Goal: Task Accomplishment & Management: Use online tool/utility

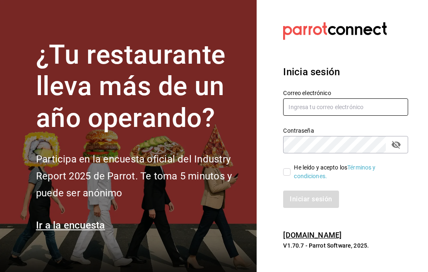
type input "[PERSON_NAME][EMAIL_ADDRESS][PERSON_NAME][DOMAIN_NAME]"
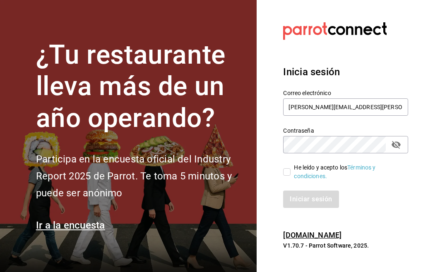
click at [290, 173] on input "He leído y acepto los Términos y condiciones." at bounding box center [286, 171] width 7 height 7
checkbox input "true"
click at [311, 194] on button "Iniciar sesión" at bounding box center [311, 199] width 56 height 17
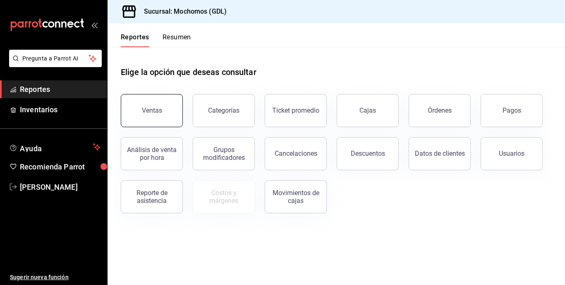
click at [161, 119] on button "Ventas" at bounding box center [152, 110] width 62 height 33
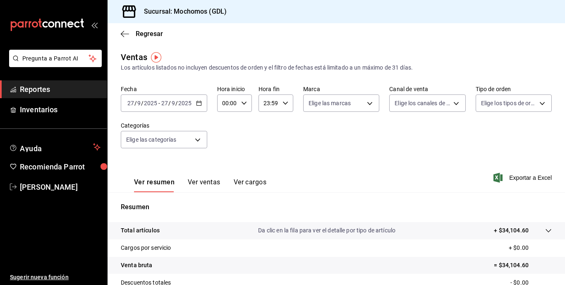
click at [199, 104] on icon "button" at bounding box center [199, 103] width 6 height 6
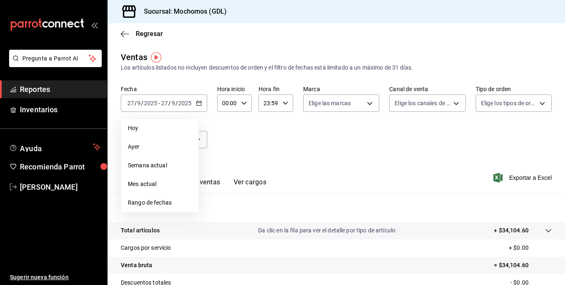
click at [171, 199] on span "Rango de fechas" at bounding box center [160, 202] width 64 height 9
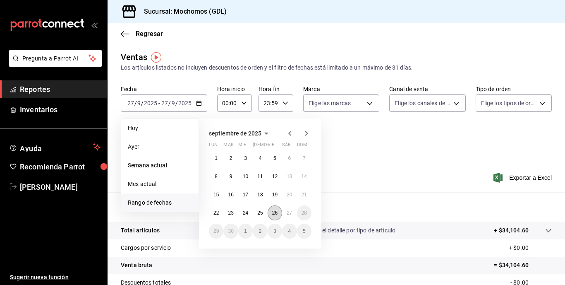
click at [278, 212] on abbr "26" at bounding box center [274, 213] width 5 height 6
click at [290, 212] on abbr "27" at bounding box center [289, 213] width 5 height 6
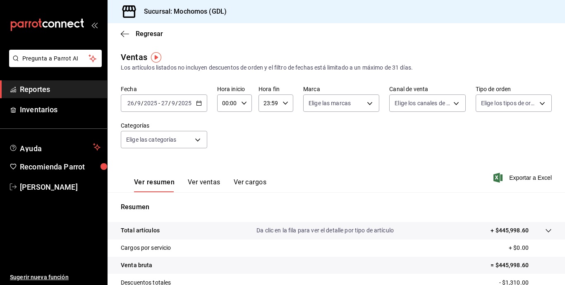
click at [242, 104] on icon "button" at bounding box center [244, 103] width 6 height 6
click at [227, 140] on span "05" at bounding box center [226, 137] width 4 height 7
type input "05:00"
click at [311, 132] on div at bounding box center [282, 142] width 565 height 285
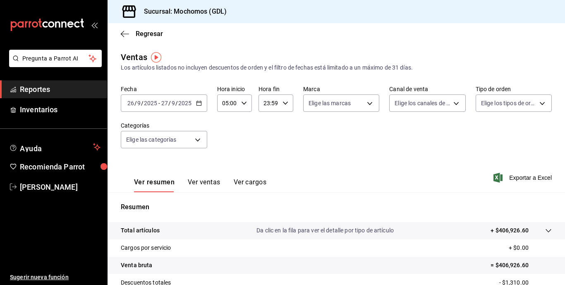
click at [286, 101] on icon "button" at bounding box center [286, 103] width 6 height 6
click at [270, 139] on button "04" at bounding box center [266, 142] width 14 height 17
type input "04:59"
click at [367, 137] on div at bounding box center [282, 142] width 565 height 285
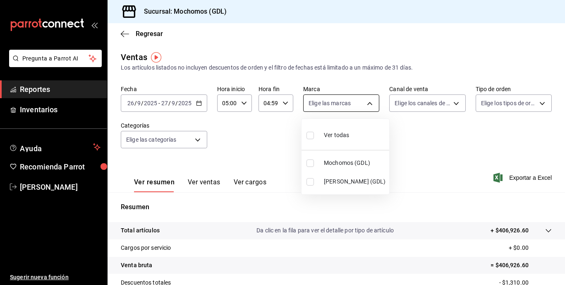
click at [370, 106] on body "Pregunta a Parrot AI Reportes Inventarios Ayuda Recomienda Parrot Maria Serrano…" at bounding box center [282, 142] width 565 height 285
click at [310, 160] on input "checkbox" at bounding box center [310, 162] width 7 height 7
checkbox input "true"
type input "36c25d4a-7cb0-456c-a434-e981d54830bc"
drag, startPoint x: 441, startPoint y: 144, endPoint x: 452, endPoint y: 104, distance: 42.0
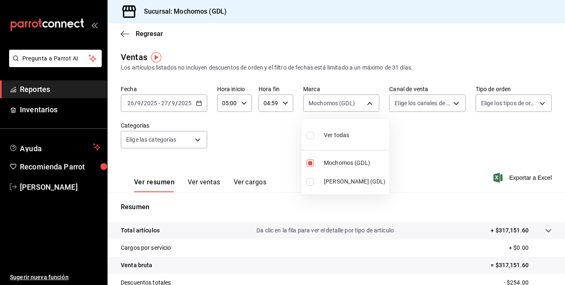
click at [428, 104] on div at bounding box center [282, 142] width 565 height 285
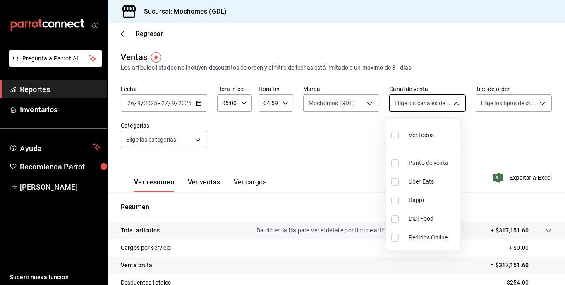
click at [428, 104] on body "Pregunta a Parrot AI Reportes Inventarios Ayuda Recomienda Parrot Maria Serrano…" at bounding box center [282, 142] width 565 height 285
click at [394, 137] on input "checkbox" at bounding box center [395, 135] width 7 height 7
checkbox input "true"
type input "PARROT,UBER_EATS,RAPPI,DIDI_FOOD,ONLINE"
checkbox input "true"
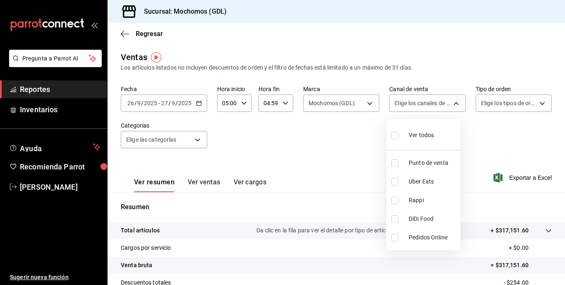
checkbox input "true"
click at [428, 101] on div at bounding box center [282, 142] width 565 height 285
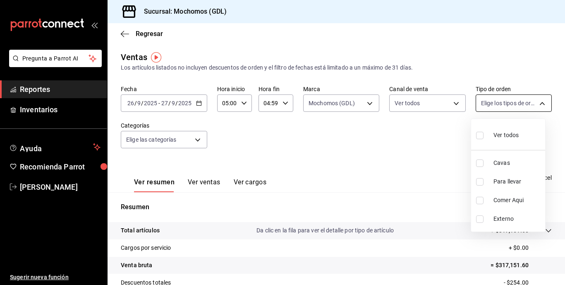
click at [428, 105] on body "Pregunta a Parrot AI Reportes Inventarios Ayuda Recomienda Parrot Maria Serrano…" at bounding box center [282, 142] width 565 height 285
click at [428, 135] on input "checkbox" at bounding box center [479, 135] width 7 height 7
checkbox input "true"
type input "c3d0baef-30c0-4718-9d76-caab43e27316,13c4cc4a-99d2-42c0-ba96-c3de8c08c13d,7b791…"
checkbox input "true"
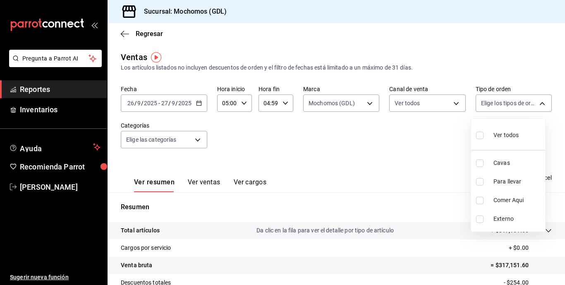
checkbox input "true"
click at [333, 154] on div at bounding box center [282, 142] width 565 height 285
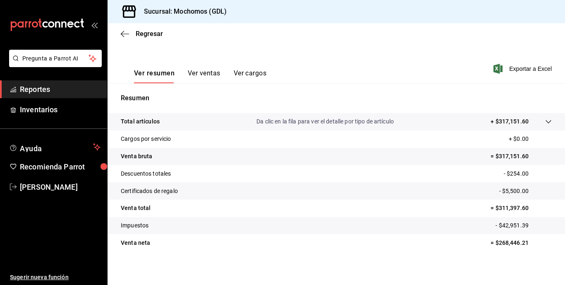
scroll to position [112, 0]
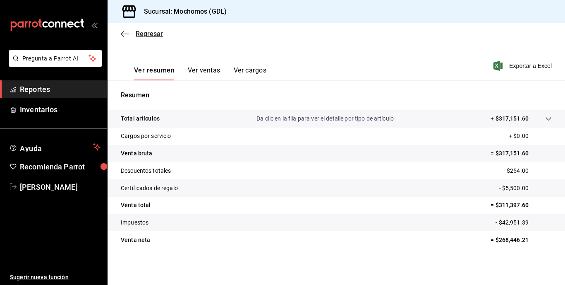
click at [124, 35] on icon "button" at bounding box center [125, 33] width 8 height 7
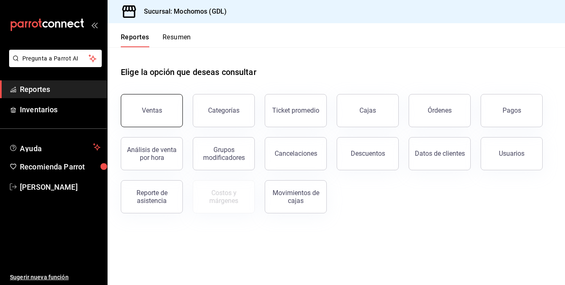
click at [160, 105] on button "Ventas" at bounding box center [152, 110] width 62 height 33
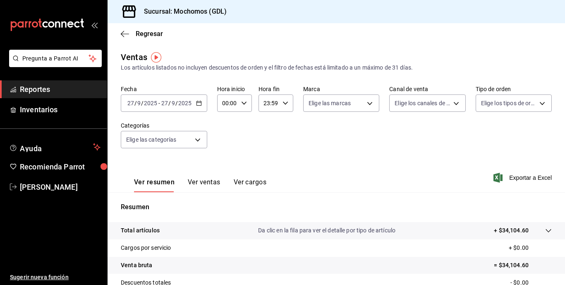
click at [196, 106] on div "2025-09-27 27 / 9 / 2025 - 2025-09-27 27 / 9 / 2025" at bounding box center [164, 102] width 87 height 17
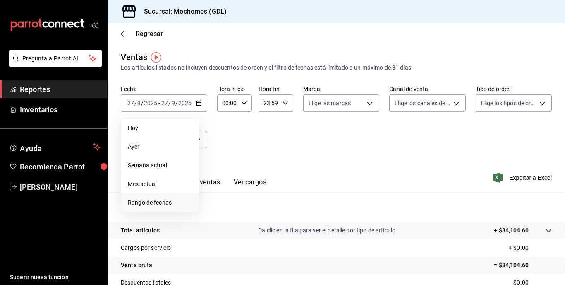
click at [167, 201] on span "Rango de fechas" at bounding box center [160, 202] width 64 height 9
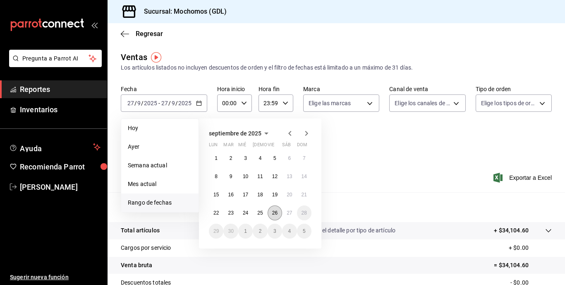
click at [273, 209] on button "26" at bounding box center [275, 212] width 14 height 15
click at [294, 217] on button "27" at bounding box center [289, 212] width 14 height 15
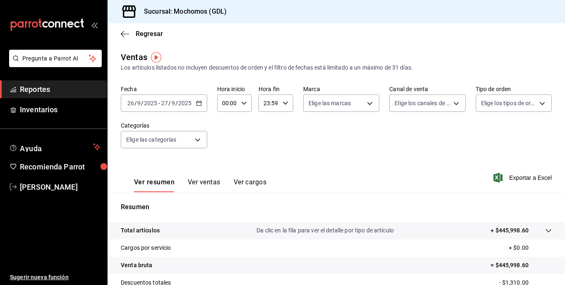
click at [241, 102] on icon "button" at bounding box center [244, 103] width 6 height 6
click at [227, 143] on span "05" at bounding box center [226, 146] width 4 height 7
type input "05:00"
click at [282, 103] on div at bounding box center [282, 142] width 565 height 285
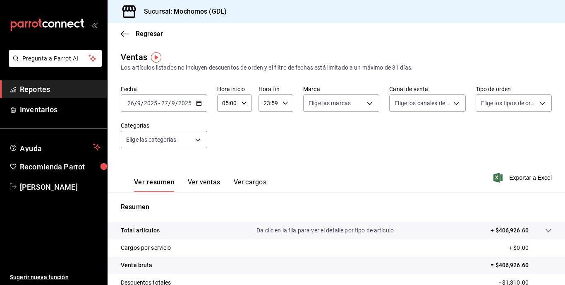
click at [283, 103] on icon "button" at bounding box center [286, 103] width 6 height 6
click at [265, 147] on span "04" at bounding box center [266, 145] width 4 height 7
type input "04:59"
click at [367, 104] on div at bounding box center [282, 142] width 565 height 285
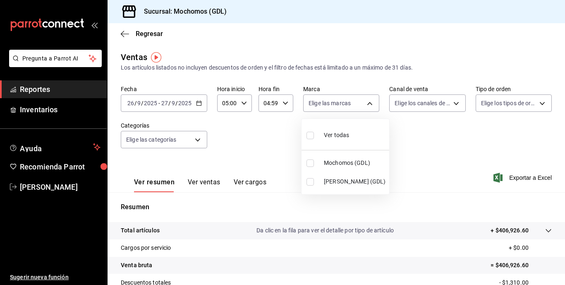
click at [367, 104] on body "Pregunta a Parrot AI Reportes Inventarios Ayuda Recomienda Parrot Maria Serrano…" at bounding box center [282, 142] width 565 height 285
click at [310, 159] on input "checkbox" at bounding box center [310, 162] width 7 height 7
checkbox input "true"
type input "36c25d4a-7cb0-456c-a434-e981d54830bc"
click at [428, 137] on div at bounding box center [282, 142] width 565 height 285
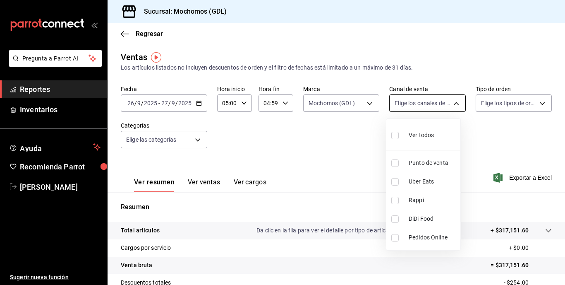
click at [428, 100] on body "Pregunta a Parrot AI Reportes Inventarios Ayuda Recomienda Parrot Maria Serrano…" at bounding box center [282, 142] width 565 height 285
click at [394, 137] on input "checkbox" at bounding box center [395, 135] width 7 height 7
checkbox input "true"
type input "PARROT,UBER_EATS,RAPPI,DIDI_FOOD,ONLINE"
checkbox input "true"
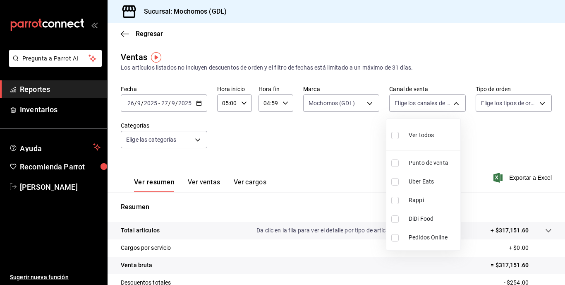
checkbox input "true"
click at [428, 104] on div at bounding box center [282, 142] width 565 height 285
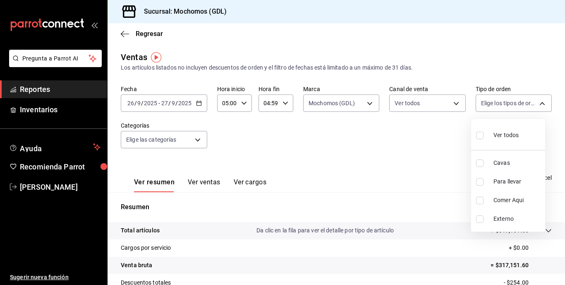
click at [428, 104] on body "Pregunta a Parrot AI Reportes Inventarios Ayuda Recomienda Parrot Maria Serrano…" at bounding box center [282, 142] width 565 height 285
click at [428, 136] on input "checkbox" at bounding box center [479, 135] width 7 height 7
checkbox input "true"
type input "c3d0baef-30c0-4718-9d76-caab43e27316,13c4cc4a-99d2-42c0-ba96-c3de8c08c13d,7b791…"
checkbox input "true"
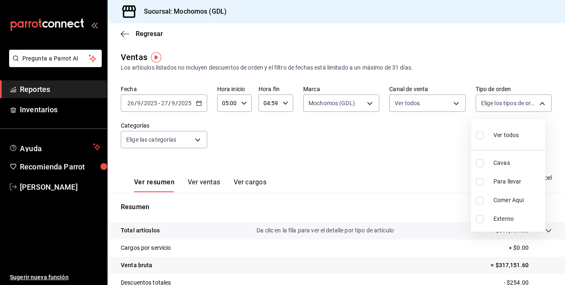
checkbox input "true"
click at [414, 140] on div at bounding box center [282, 142] width 565 height 285
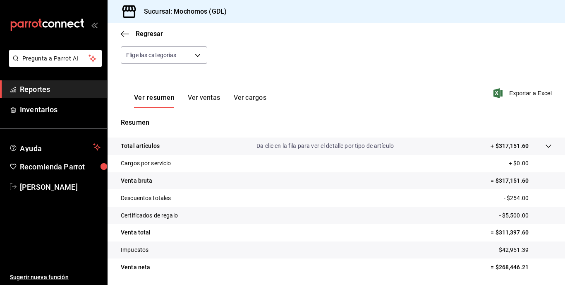
scroll to position [112, 0]
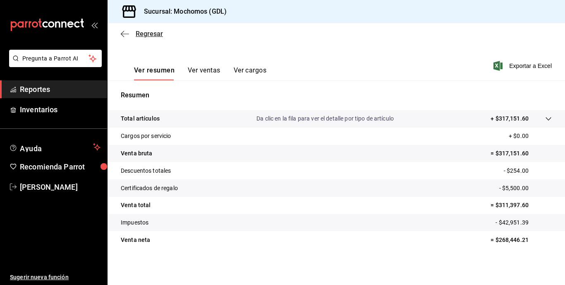
click at [123, 35] on icon "button" at bounding box center [125, 33] width 8 height 7
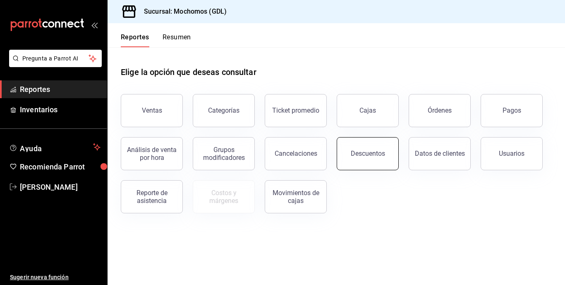
click at [383, 155] on div "Descuentos" at bounding box center [368, 153] width 34 height 8
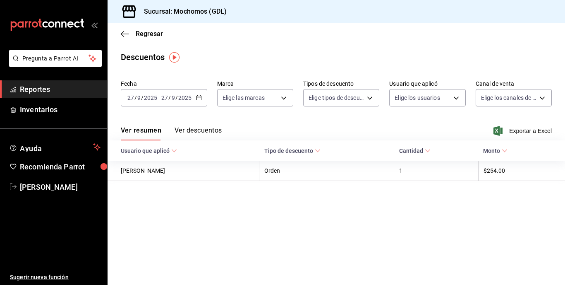
click at [206, 131] on button "Ver descuentos" at bounding box center [198, 133] width 47 height 14
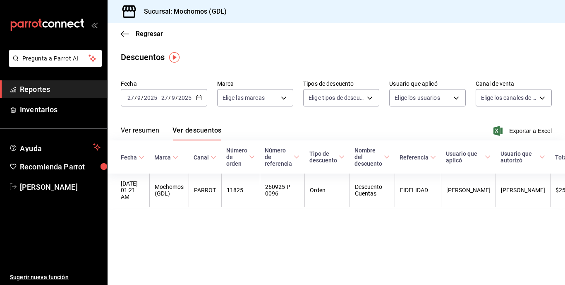
click at [197, 100] on \(Stroke\) "button" at bounding box center [199, 98] width 5 height 5
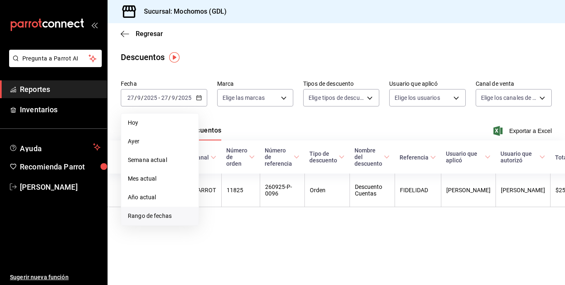
click at [168, 220] on span "Rango de fechas" at bounding box center [160, 216] width 64 height 9
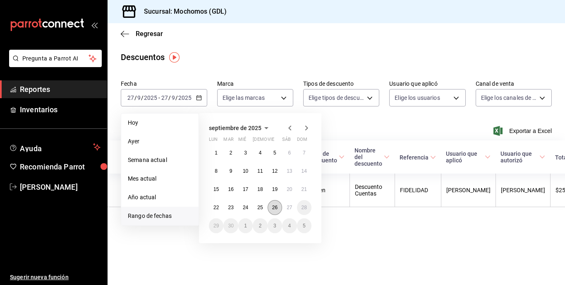
click at [275, 206] on abbr "26" at bounding box center [274, 207] width 5 height 6
click at [292, 207] on abbr "27" at bounding box center [289, 207] width 5 height 6
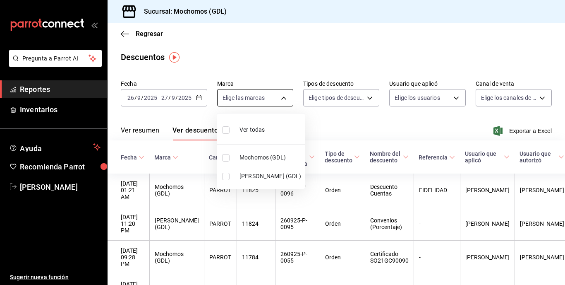
click at [284, 98] on body "Pregunta a Parrot AI Reportes Inventarios Ayuda Recomienda Parrot Maria Serrano…" at bounding box center [282, 142] width 565 height 285
click at [224, 157] on input "checkbox" at bounding box center [225, 157] width 7 height 7
checkbox input "true"
type input "36c25d4a-7cb0-456c-a434-e981d54830bc"
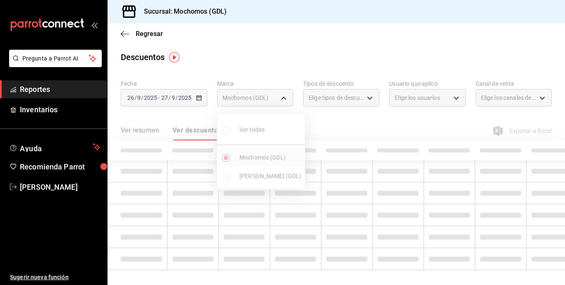
click at [224, 157] on ul "Ver todas Mochomos (GDL) Mika (GDL)" at bounding box center [261, 150] width 88 height 75
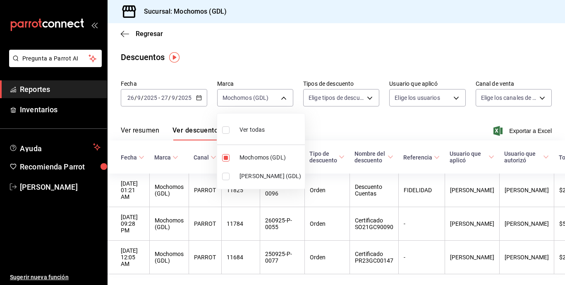
click at [362, 99] on div at bounding box center [282, 142] width 565 height 285
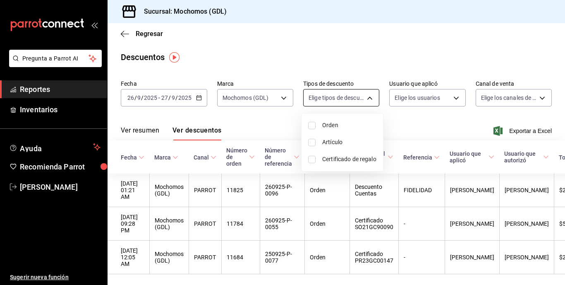
click at [364, 96] on body "Pregunta a Parrot AI Reportes Inventarios Ayuda Recomienda Parrot Maria Serrano…" at bounding box center [282, 142] width 565 height 285
click at [313, 123] on input "checkbox" at bounding box center [311, 125] width 7 height 7
checkbox input "true"
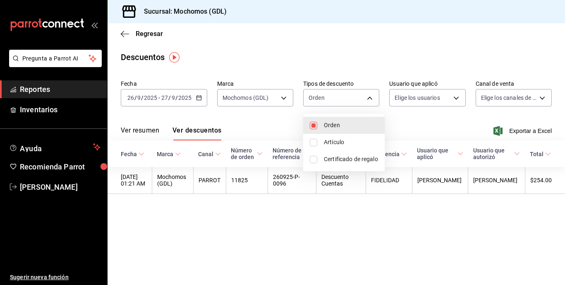
click at [316, 147] on li "Artículo" at bounding box center [344, 142] width 82 height 17
type input "ORDER,ORDER_ITEM"
checkbox input "true"
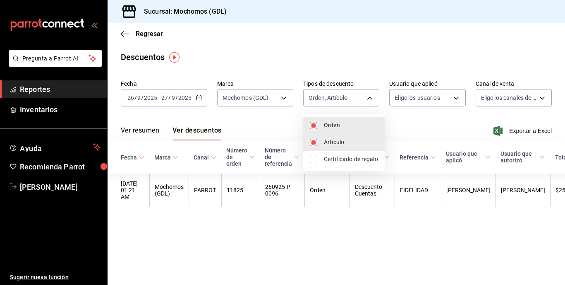
click at [316, 159] on input "checkbox" at bounding box center [313, 159] width 7 height 7
checkbox input "true"
type input "ORDER,ORDER_ITEM,CARD_REWARD"
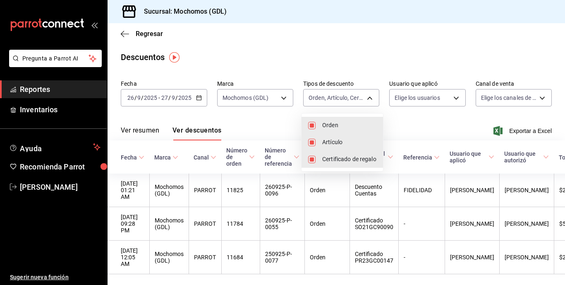
click at [428, 96] on div at bounding box center [282, 142] width 565 height 285
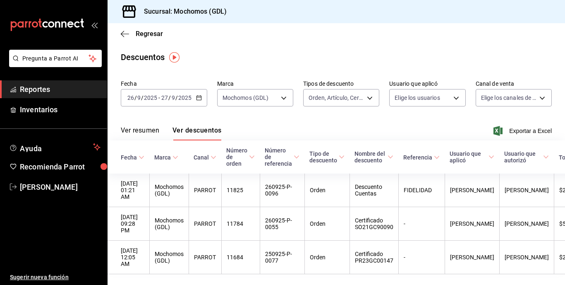
click at [428, 96] on body "Pregunta a Parrot AI Reportes Inventarios Ayuda Recomienda Parrot Maria Serrano…" at bounding box center [282, 142] width 565 height 285
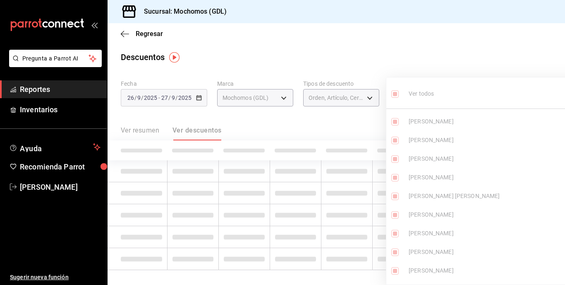
type input "df790d15-ec38-42c3-bceb-be8321e7cbee,5427a10e-4da5-4446-897f-9f4d07d23e04,dcf14…"
click at [394, 93] on ul "Ver todos Rosy Sanchez Emilio Vega IVAN OREA FERNANDO NOLASCO ALEXIS PALESTINA …" at bounding box center [490, 180] width 207 height 207
click at [403, 36] on div at bounding box center [282, 142] width 565 height 285
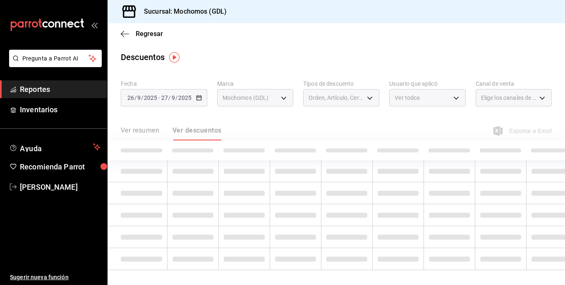
click at [403, 36] on div at bounding box center [282, 142] width 565 height 285
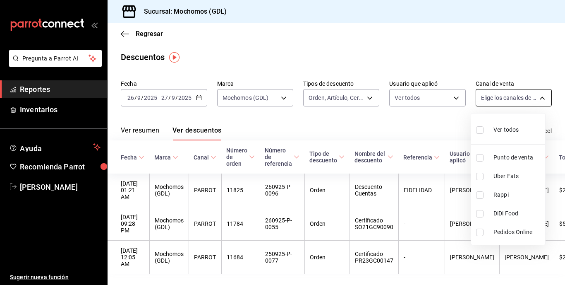
click at [428, 100] on body "Pregunta a Parrot AI Reportes Inventarios Ayuda Recomienda Parrot Maria Serrano…" at bounding box center [282, 142] width 565 height 285
click at [428, 128] on input "checkbox" at bounding box center [479, 129] width 7 height 7
checkbox input "true"
type input "PARROT,UBER_EATS,RAPPI,DIDI_FOOD,ONLINE"
checkbox input "true"
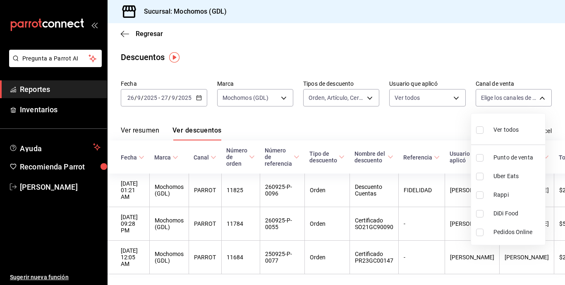
checkbox input "true"
click at [427, 65] on div at bounding box center [282, 142] width 565 height 285
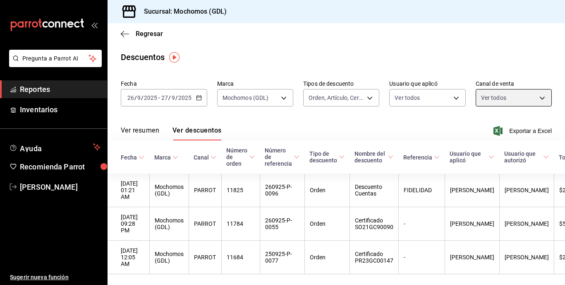
scroll to position [12, 0]
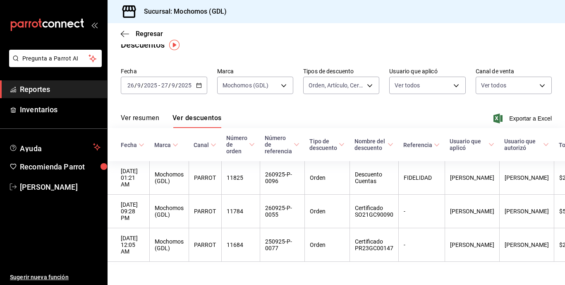
click at [197, 84] on icon "button" at bounding box center [199, 85] width 6 height 6
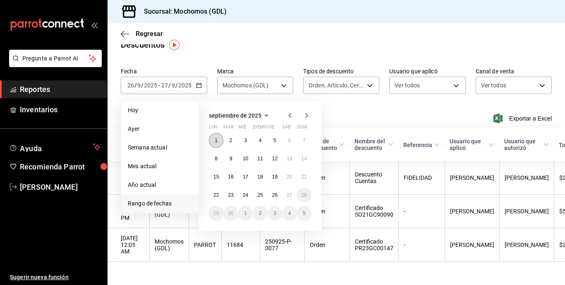
click at [218, 139] on abbr "1" at bounding box center [216, 140] width 3 height 6
click at [293, 194] on button "27" at bounding box center [289, 195] width 14 height 15
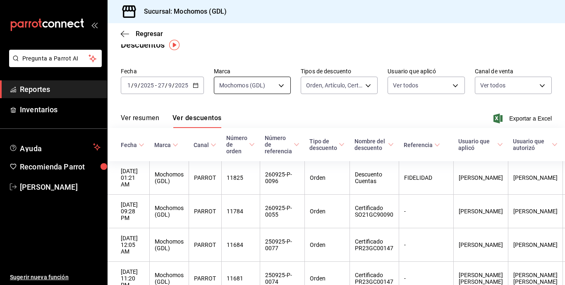
click at [279, 86] on body "Pregunta a Parrot AI Reportes Inventarios Ayuda Recomienda Parrot Maria Serrano…" at bounding box center [282, 142] width 565 height 285
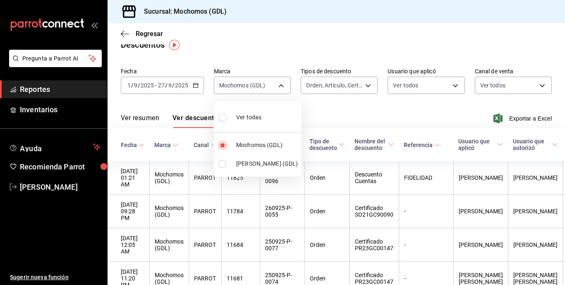
drag, startPoint x: 320, startPoint y: 112, endPoint x: 362, endPoint y: 83, distance: 50.6
click at [362, 83] on div at bounding box center [282, 142] width 565 height 285
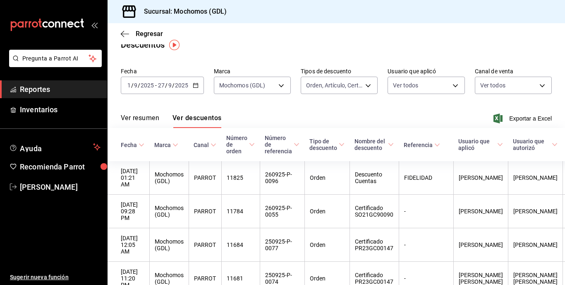
click at [362, 83] on body "Pregunta a Parrot AI Reportes Inventarios Ayuda Recomienda Parrot Maria Serrano…" at bounding box center [282, 142] width 565 height 285
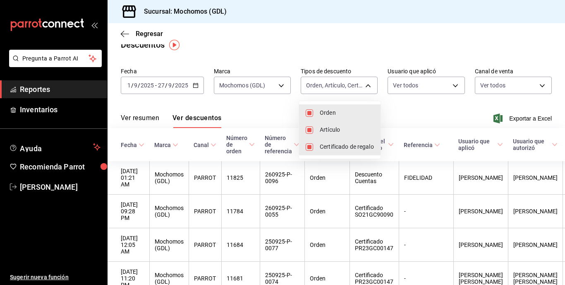
click at [388, 106] on div at bounding box center [282, 142] width 565 height 285
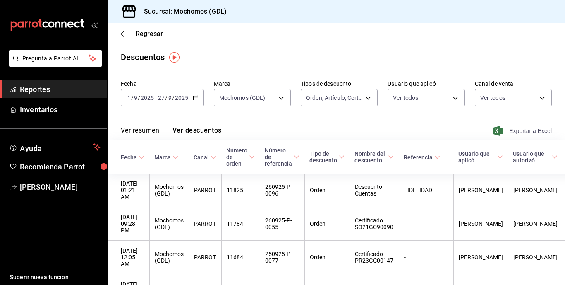
click at [428, 131] on span "Exportar a Excel" at bounding box center [523, 131] width 57 height 10
click at [428, 133] on span "Exportar a Excel" at bounding box center [523, 131] width 57 height 10
click at [121, 33] on icon "button" at bounding box center [125, 33] width 8 height 7
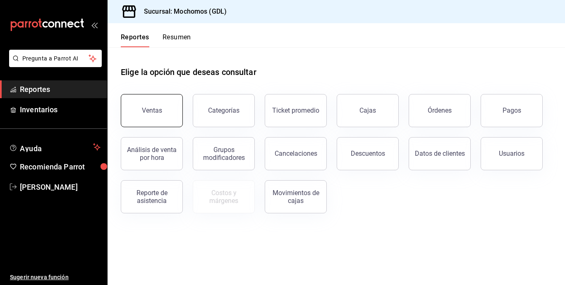
click at [154, 112] on div "Ventas" at bounding box center [152, 110] width 20 height 8
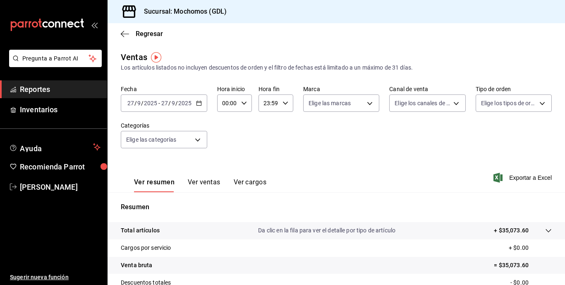
click at [198, 100] on icon "button" at bounding box center [199, 103] width 6 height 6
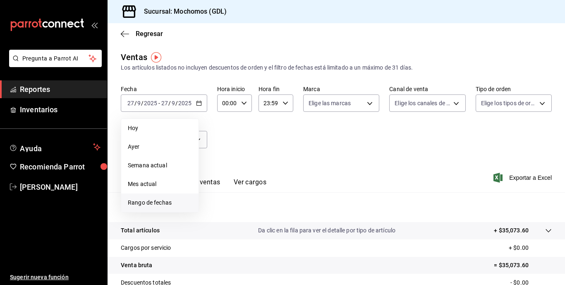
click at [148, 201] on span "Rango de fechas" at bounding box center [160, 202] width 64 height 9
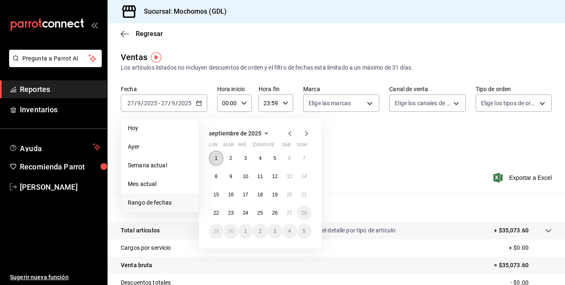
click at [217, 151] on button "1" at bounding box center [216, 158] width 14 height 15
click at [293, 209] on button "27" at bounding box center [289, 212] width 14 height 15
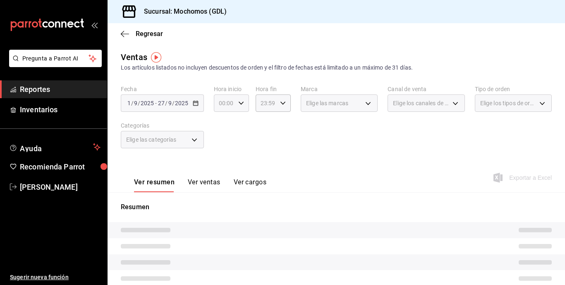
click at [241, 105] on icon "button" at bounding box center [241, 103] width 6 height 6
click at [222, 140] on button "05" at bounding box center [222, 136] width 14 height 17
type input "05:00"
click at [283, 140] on div at bounding box center [282, 142] width 565 height 285
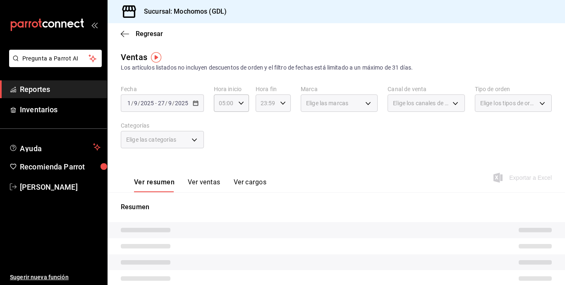
click at [281, 102] on icon "button" at bounding box center [283, 103] width 6 height 6
click at [262, 176] on span "05" at bounding box center [263, 177] width 4 height 7
type input "05:59"
click at [325, 172] on div at bounding box center [282, 142] width 565 height 285
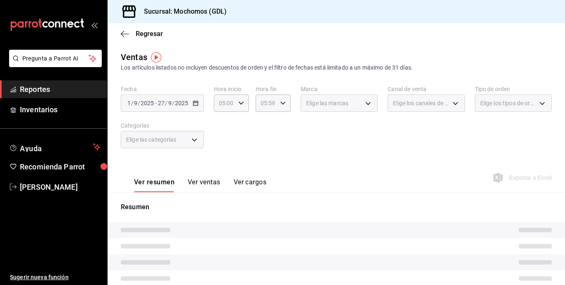
click at [366, 104] on div "Elige las marcas" at bounding box center [339, 102] width 77 height 17
click at [363, 103] on div "Elige las marcas" at bounding box center [339, 102] width 77 height 17
click at [428, 53] on div "Ventas Los artículos listados no incluyen descuentos de orden y el filtro de fe…" at bounding box center [336, 61] width 431 height 21
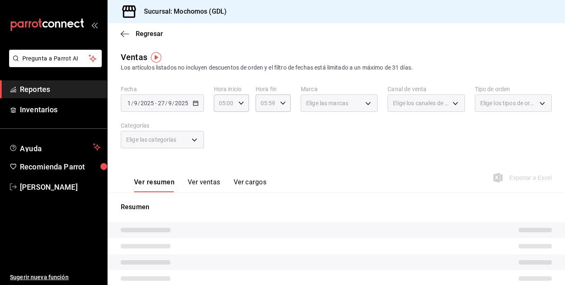
click at [352, 126] on div "Fecha 2025-09-01 1 / 9 / 2025 - 2025-09-27 27 / 9 / 2025 Hora inicio 05:00 Hora…" at bounding box center [336, 121] width 431 height 73
click at [366, 103] on div "Elige las marcas" at bounding box center [339, 102] width 77 height 17
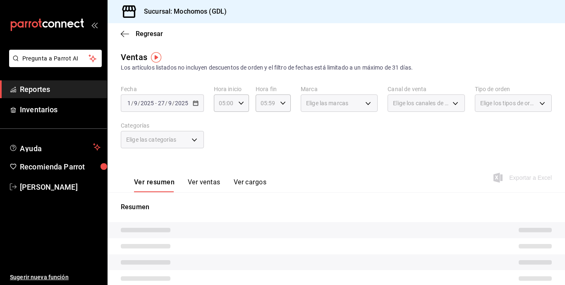
click at [366, 103] on div "Elige las marcas" at bounding box center [339, 102] width 77 height 17
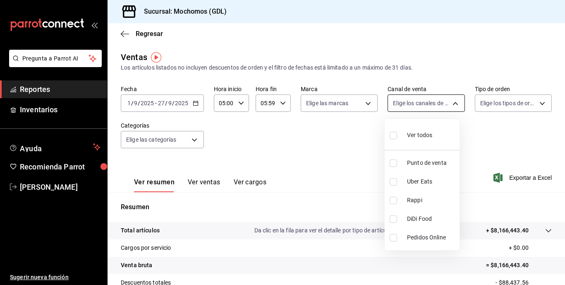
click at [428, 104] on body "Pregunta a Parrot AI Reportes Inventarios Ayuda Recomienda Parrot Maria Serrano…" at bounding box center [282, 142] width 565 height 285
click at [396, 133] on input "checkbox" at bounding box center [393, 135] width 7 height 7
checkbox input "true"
type input "PARROT,UBER_EATS,RAPPI,DIDI_FOOD,ONLINE"
checkbox input "true"
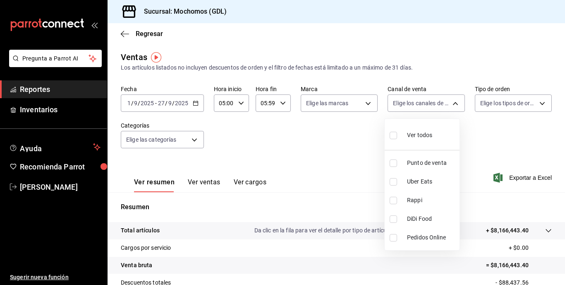
checkbox input "true"
click at [365, 101] on div at bounding box center [282, 142] width 565 height 285
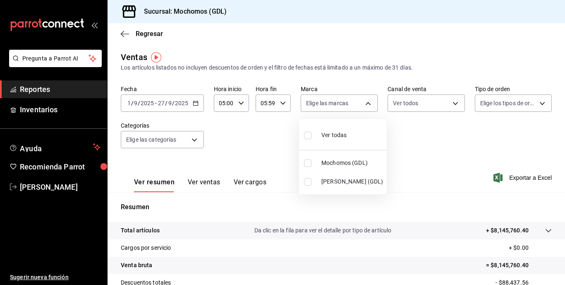
click at [365, 101] on body "Pregunta a Parrot AI Reportes Inventarios Ayuda Recomienda Parrot Maria Serrano…" at bounding box center [282, 142] width 565 height 285
click at [306, 164] on input "checkbox" at bounding box center [307, 162] width 7 height 7
checkbox input "true"
type input "36c25d4a-7cb0-456c-a434-e981d54830bc"
click at [428, 103] on div at bounding box center [282, 142] width 565 height 285
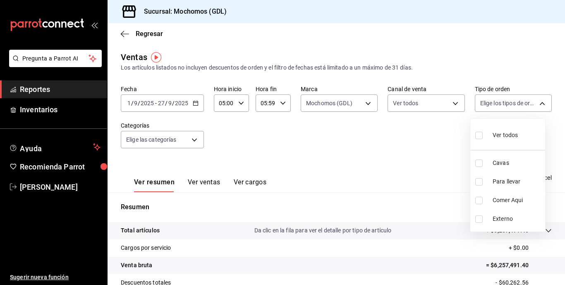
click at [428, 103] on body "Pregunta a Parrot AI Reportes Inventarios Ayuda Recomienda Parrot Maria Serrano…" at bounding box center [282, 142] width 565 height 285
click at [428, 137] on input "checkbox" at bounding box center [479, 135] width 7 height 7
checkbox input "true"
type input "c3d0baef-30c0-4718-9d76-caab43e27316,13c4cc4a-99d2-42c0-ba96-c3de8c08c13d,7b791…"
checkbox input "true"
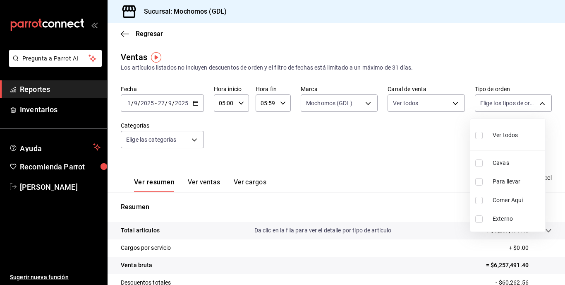
checkbox input "true"
click at [395, 149] on div at bounding box center [282, 142] width 565 height 285
click at [428, 178] on span "Exportar a Excel" at bounding box center [523, 178] width 57 height 10
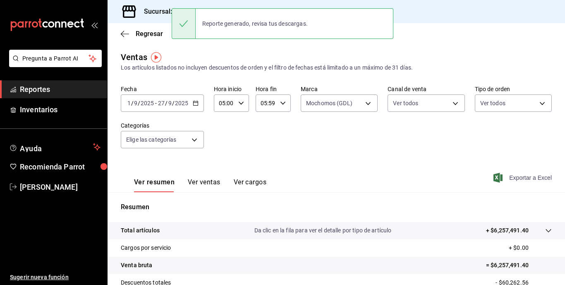
click at [428, 180] on span "Exportar a Excel" at bounding box center [523, 178] width 57 height 10
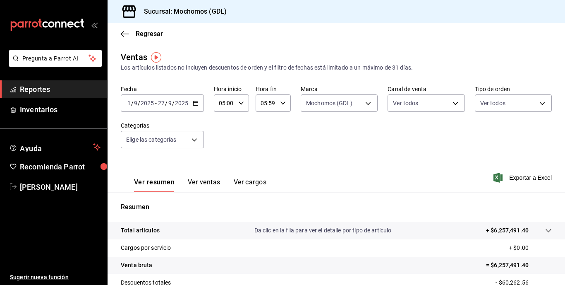
click at [198, 102] on div "2025-09-01 1 / 9 / 2025 - 2025-09-27 27 / 9 / 2025" at bounding box center [162, 102] width 83 height 17
click at [361, 181] on div "Ver resumen Ver ventas Ver cargos Exportar a Excel" at bounding box center [337, 175] width 458 height 34
click at [195, 101] on icon "button" at bounding box center [196, 103] width 6 height 6
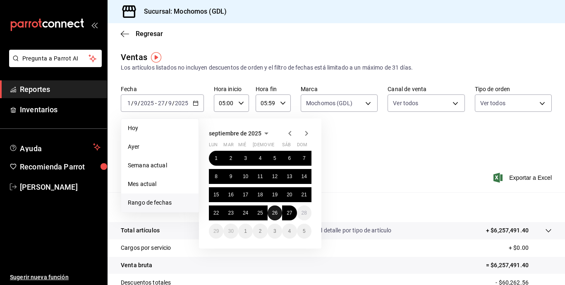
click at [277, 214] on abbr "26" at bounding box center [274, 213] width 5 height 6
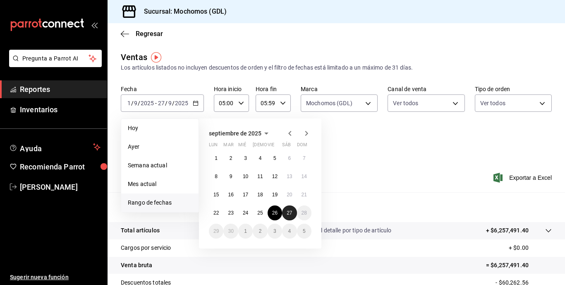
click at [288, 214] on abbr "27" at bounding box center [289, 213] width 5 height 6
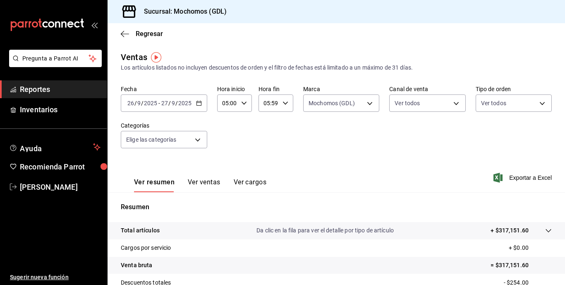
click at [244, 104] on icon "button" at bounding box center [244, 103] width 6 height 6
click at [285, 100] on div at bounding box center [282, 142] width 565 height 285
click at [285, 104] on icon "button" at bounding box center [286, 103] width 6 height 6
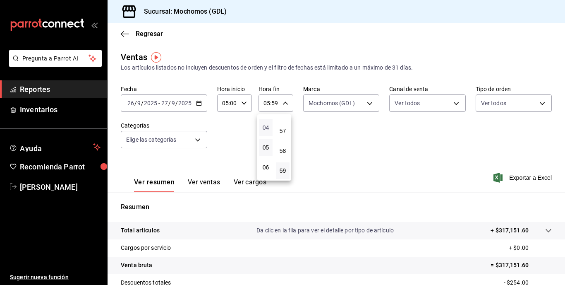
click at [264, 129] on span "04" at bounding box center [266, 127] width 4 height 7
type input "04:59"
click at [363, 123] on div at bounding box center [282, 142] width 565 height 285
click at [428, 178] on span "Exportar a Excel" at bounding box center [523, 178] width 57 height 10
click at [428, 179] on span "Exportar a Excel" at bounding box center [523, 178] width 57 height 10
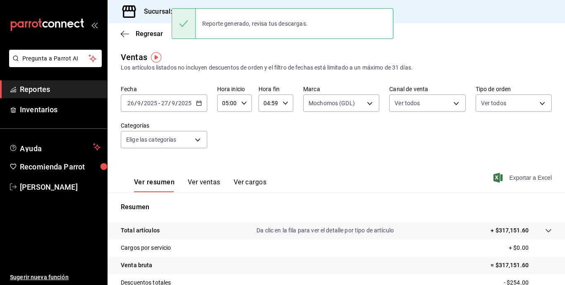
click at [428, 175] on span "Exportar a Excel" at bounding box center [523, 178] width 57 height 10
